Goal: Navigation & Orientation: Find specific page/section

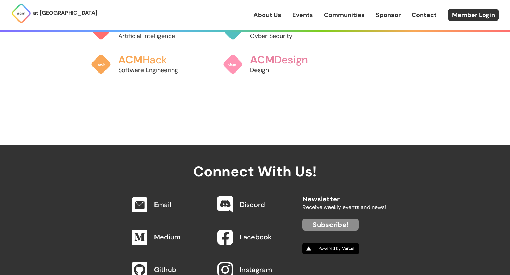
scroll to position [712, 0]
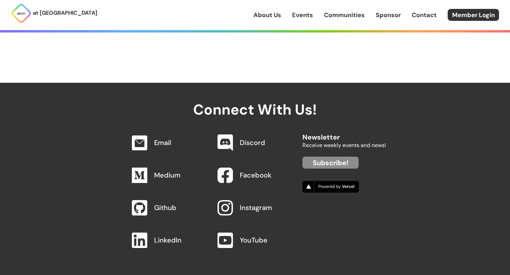
click at [343, 10] on div "About Us Events Communities Sponsor Contact Member Login" at bounding box center [381, 15] width 257 height 12
click at [345, 15] on link "Communities" at bounding box center [344, 15] width 41 height 9
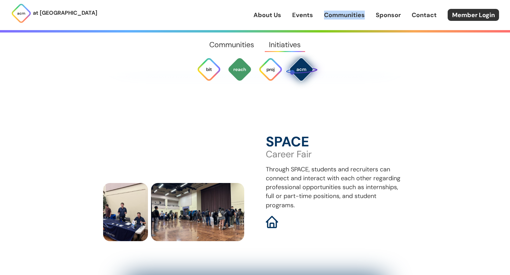
scroll to position [2270, 0]
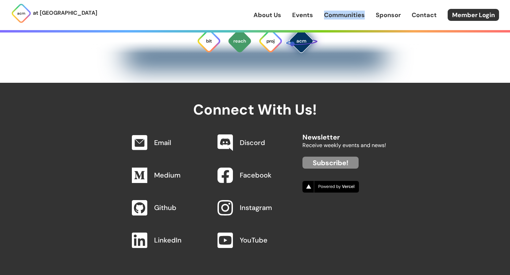
click at [386, 14] on link "Sponsor" at bounding box center [388, 15] width 25 height 9
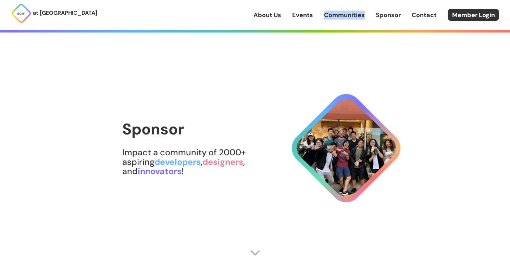
click at [418, 13] on link "Contact" at bounding box center [424, 15] width 25 height 9
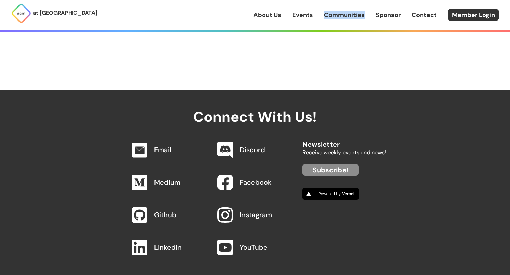
click at [318, 13] on div "About Us Events Communities Sponsor Contact Member Login" at bounding box center [381, 15] width 257 height 12
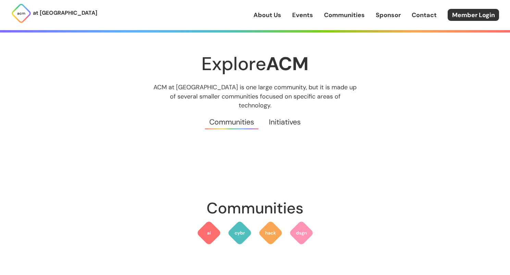
click at [25, 13] on img at bounding box center [21, 13] width 21 height 21
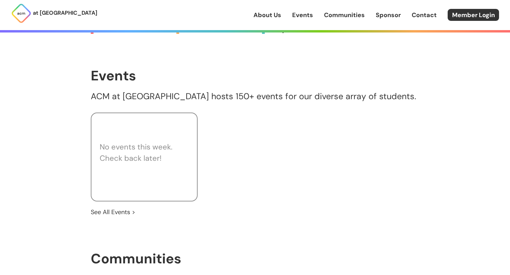
scroll to position [712, 0]
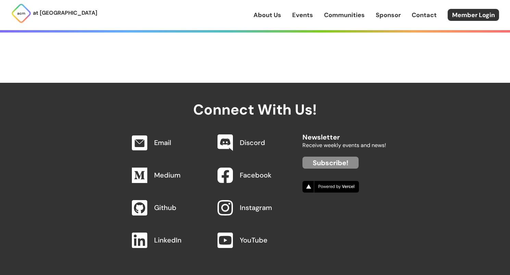
click at [238, 201] on div "Instagram" at bounding box center [253, 208] width 82 height 26
click at [251, 203] on link "Instagram" at bounding box center [256, 207] width 32 height 9
